Goal: Task Accomplishment & Management: Manage account settings

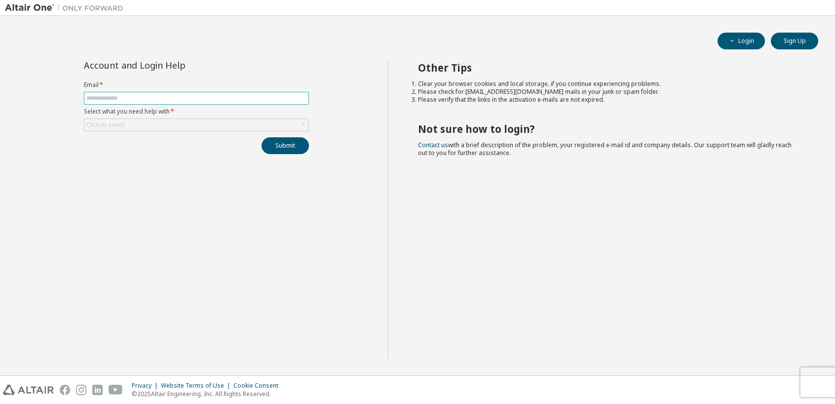
click at [91, 98] on input "text" at bounding box center [196, 98] width 220 height 8
type input "**********"
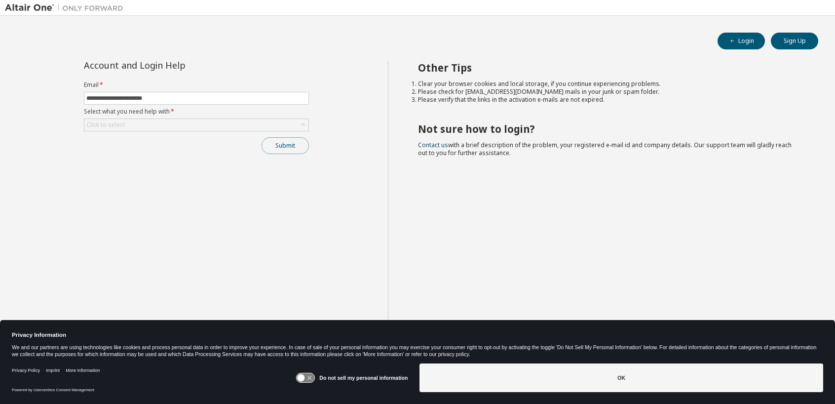
click at [285, 149] on button "Submit" at bounding box center [285, 145] width 47 height 17
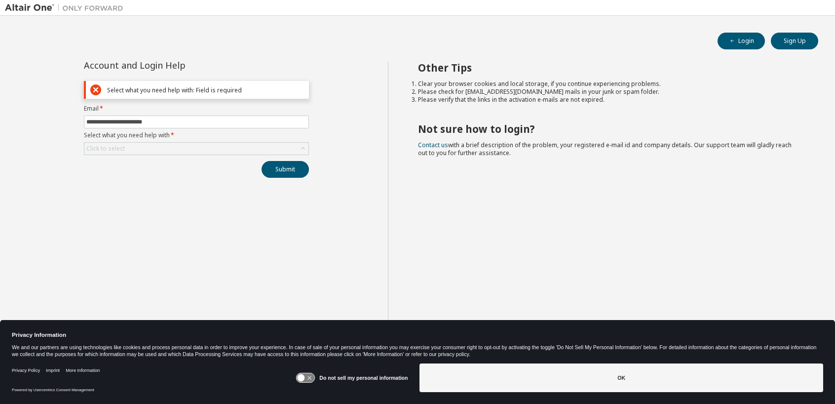
click at [148, 191] on div "**********" at bounding box center [196, 209] width 383 height 297
click at [131, 147] on div "Click to select" at bounding box center [196, 149] width 224 height 12
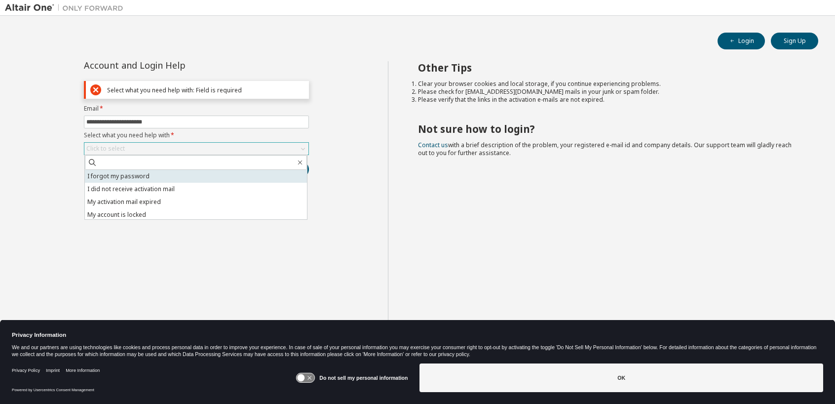
click at [127, 173] on li "I forgot my password" at bounding box center [196, 176] width 222 height 13
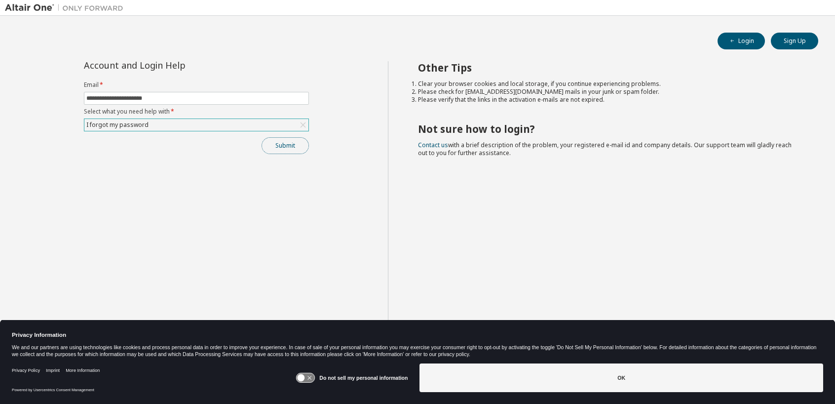
click at [285, 145] on button "Submit" at bounding box center [285, 145] width 47 height 17
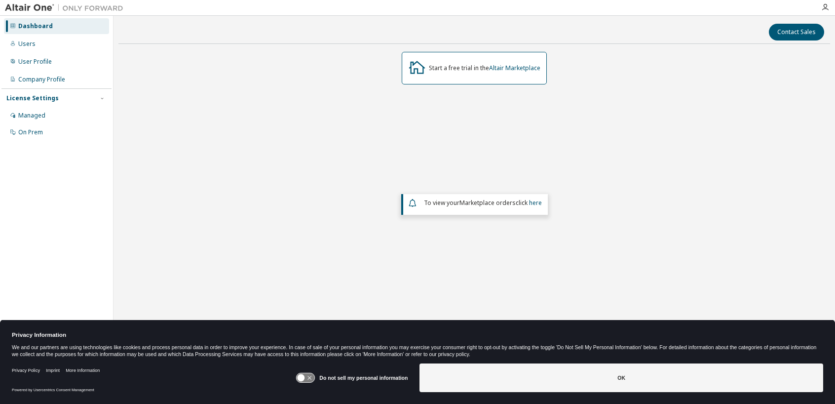
click at [304, 379] on icon at bounding box center [301, 377] width 7 height 7
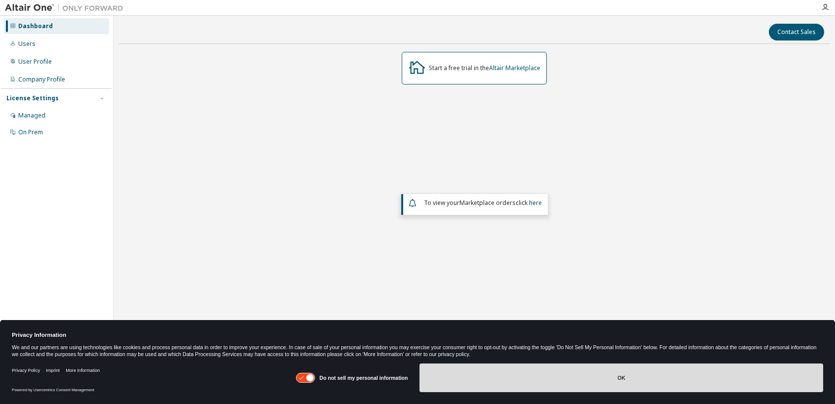
click at [590, 367] on button "OK" at bounding box center [622, 377] width 404 height 29
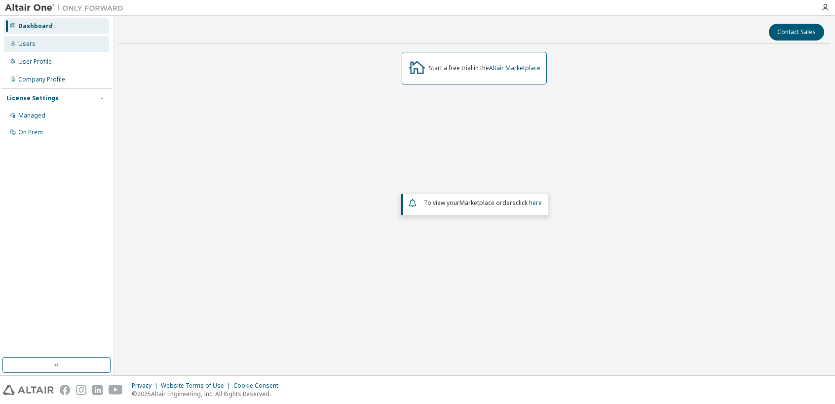
click at [31, 44] on div "Users" at bounding box center [26, 44] width 17 height 8
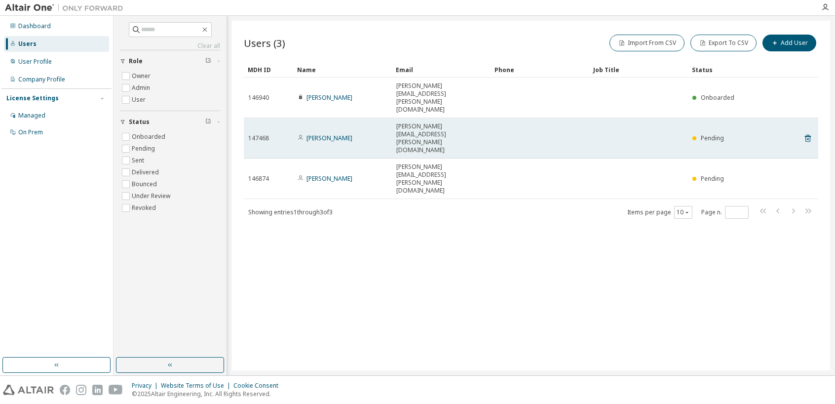
click at [260, 134] on span "147468" at bounding box center [258, 138] width 21 height 8
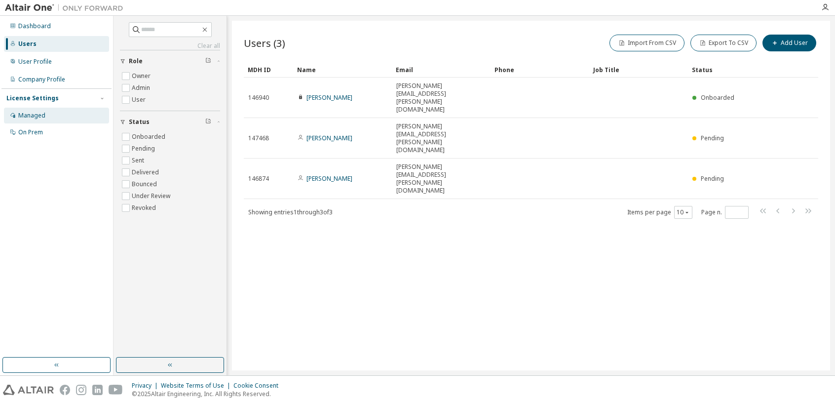
click at [38, 114] on div "Managed" at bounding box center [31, 116] width 27 height 8
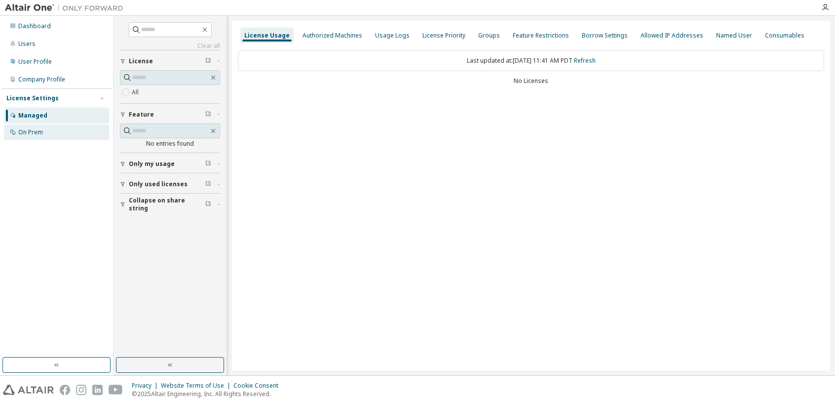
click at [36, 133] on div "On Prem" at bounding box center [30, 132] width 25 height 8
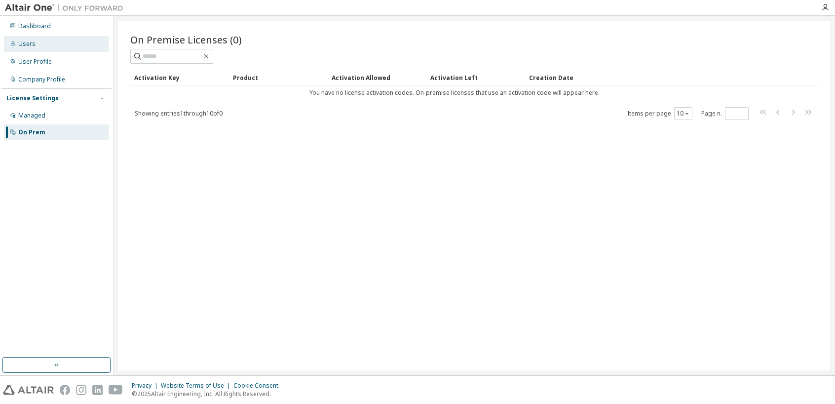
click at [34, 48] on div "Users" at bounding box center [56, 44] width 105 height 16
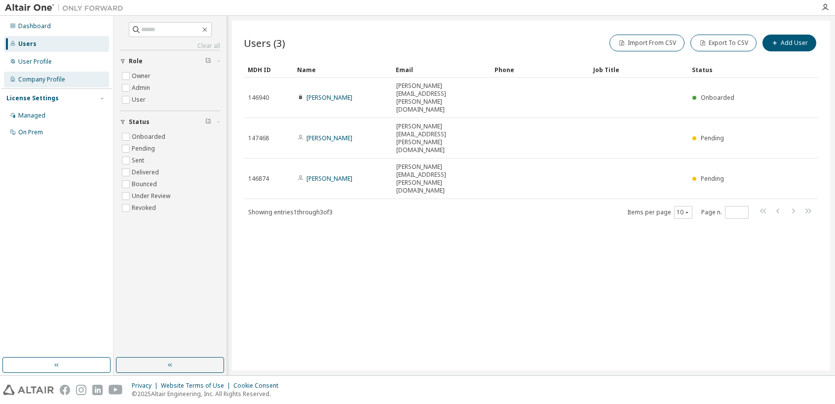
click at [41, 77] on div "Company Profile" at bounding box center [41, 80] width 47 height 8
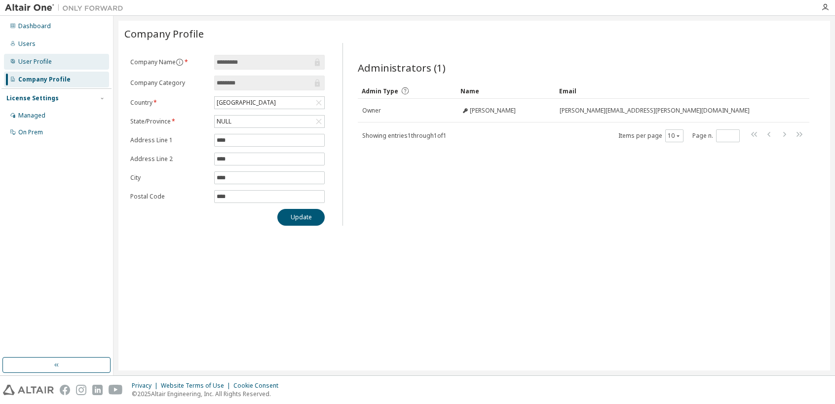
click at [43, 64] on div "User Profile" at bounding box center [35, 62] width 34 height 8
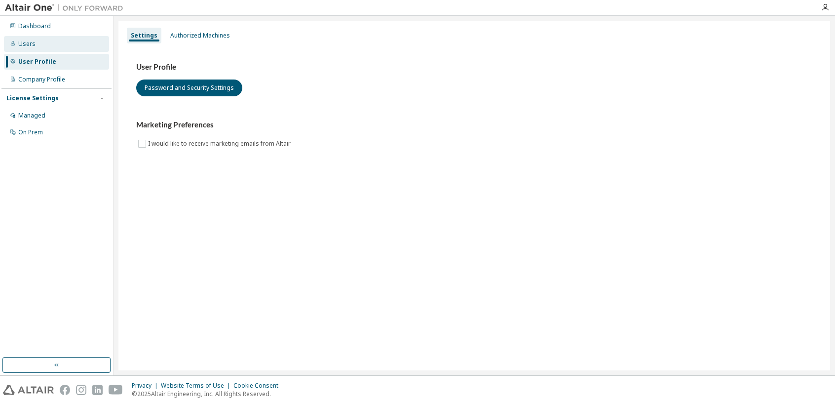
click at [23, 39] on div "Users" at bounding box center [56, 44] width 105 height 16
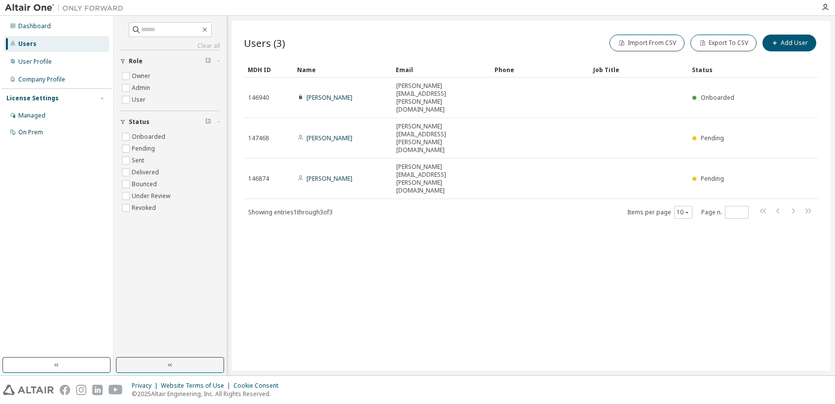
click at [40, 5] on img at bounding box center [66, 8] width 123 height 10
click at [43, 9] on img at bounding box center [66, 8] width 123 height 10
click at [35, 27] on div "Dashboard" at bounding box center [34, 26] width 33 height 8
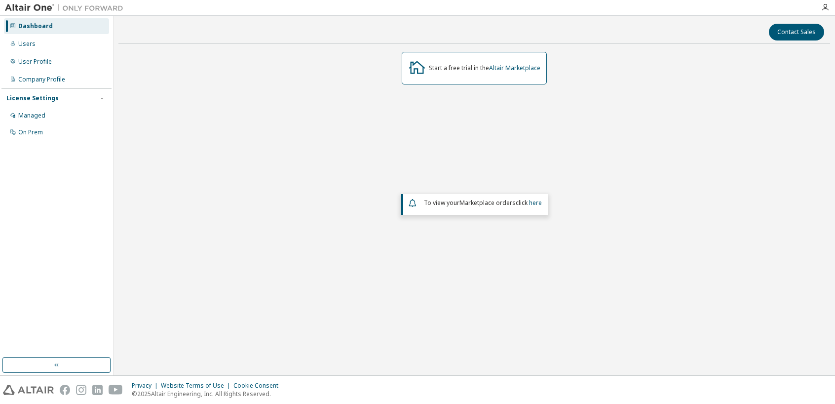
click at [345, 152] on div "Start a free trial in the Altair Marketplace To view your Marketplace orders cl…" at bounding box center [474, 183] width 712 height 263
click at [43, 7] on img at bounding box center [66, 8] width 123 height 10
